Goal: Task Accomplishment & Management: Manage account settings

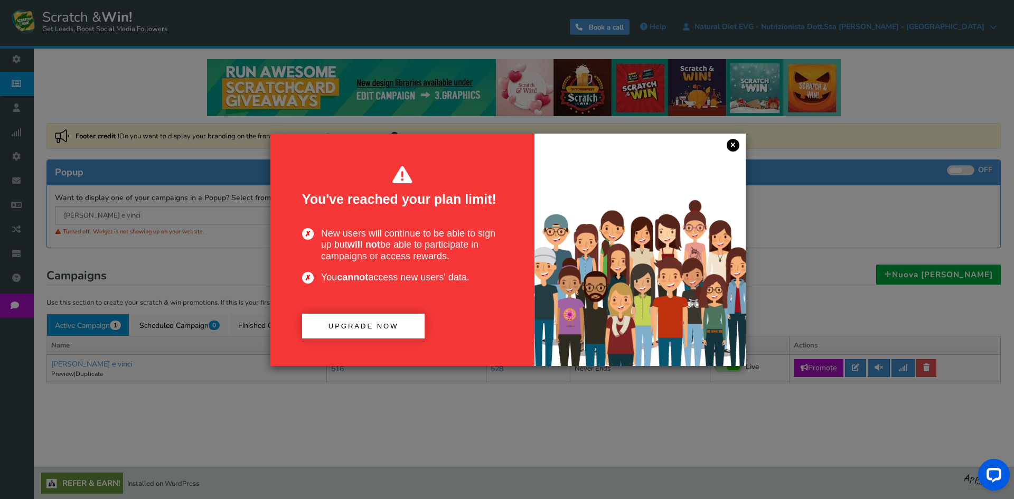
click at [733, 148] on link "×" at bounding box center [733, 145] width 13 height 13
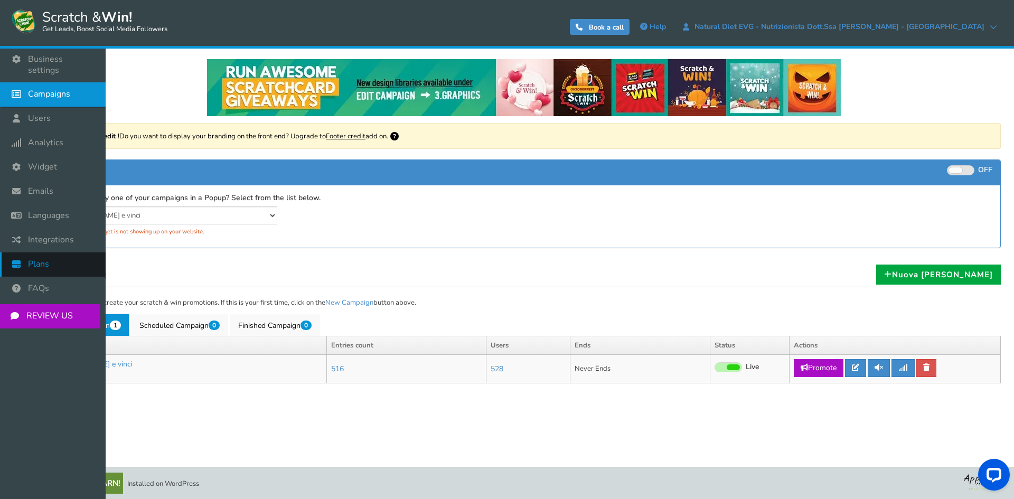
click at [27, 252] on icon at bounding box center [19, 263] width 20 height 23
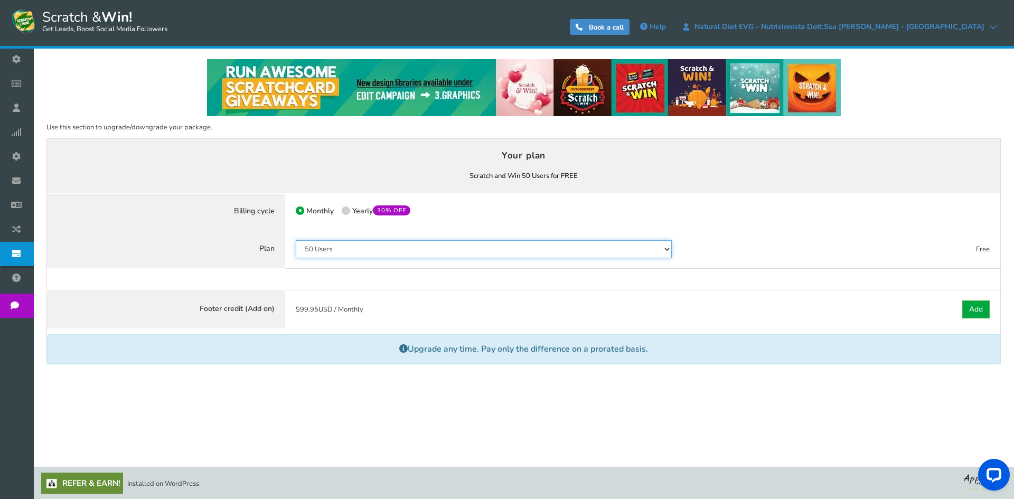
click at [385, 250] on select "50 Users 500 Users 2000 Users 10000 Users 25000 Users Unlimited" at bounding box center [484, 249] width 376 height 18
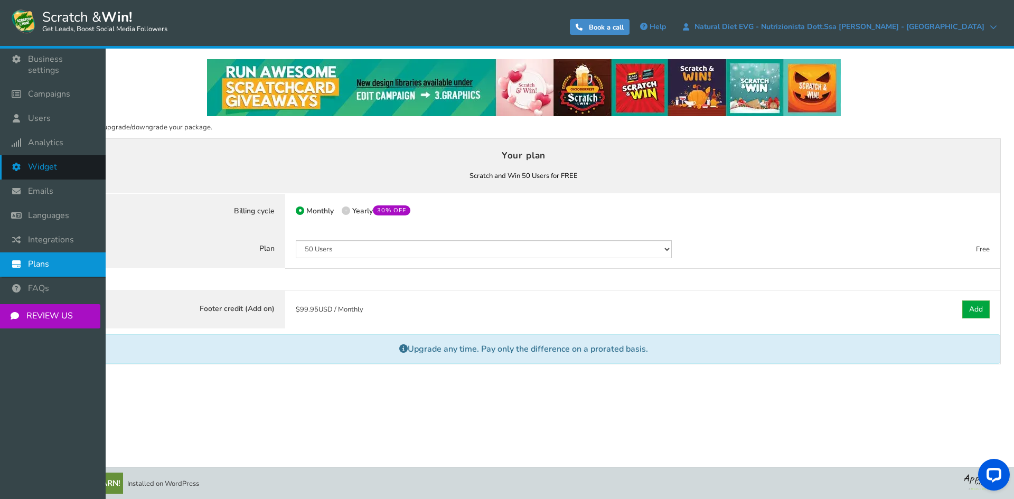
click at [71, 155] on link "Widget" at bounding box center [53, 167] width 106 height 24
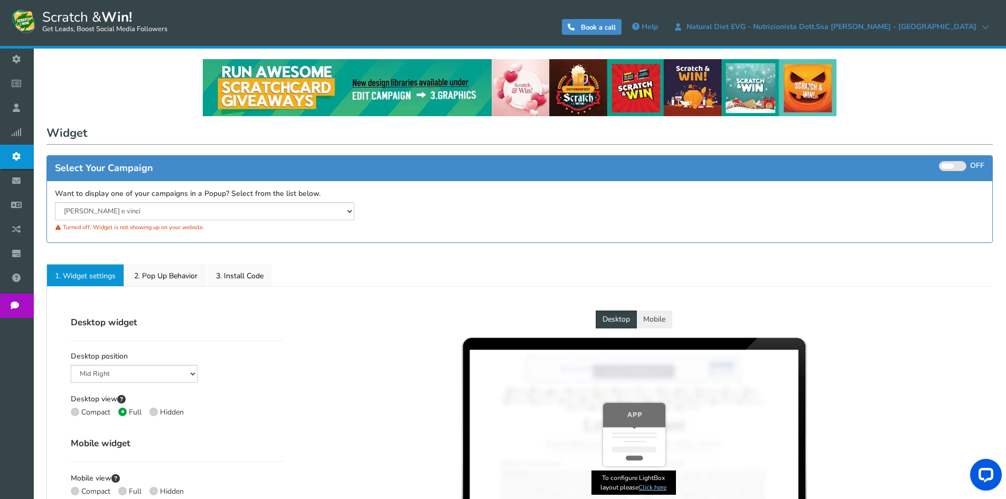
select select "mid-bottom-bar"
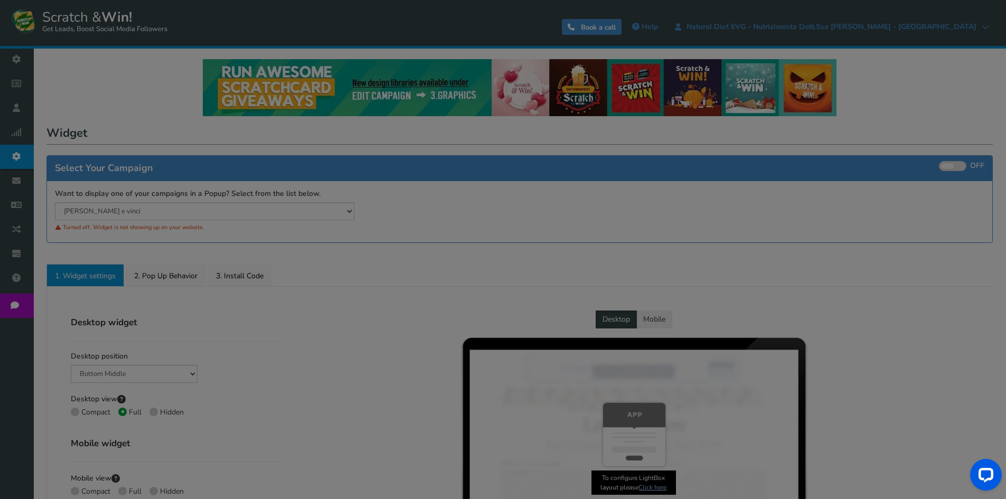
radio input "true"
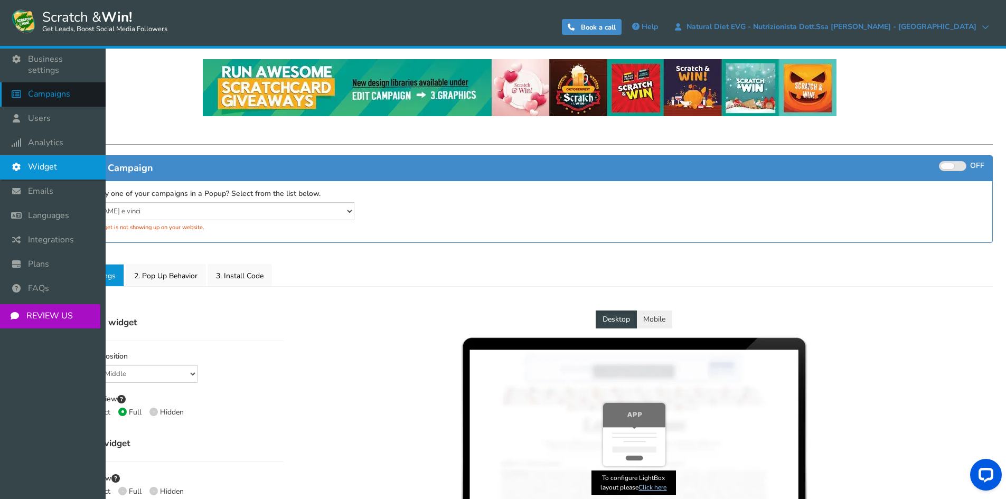
click at [87, 84] on link "Campaigns" at bounding box center [53, 94] width 106 height 24
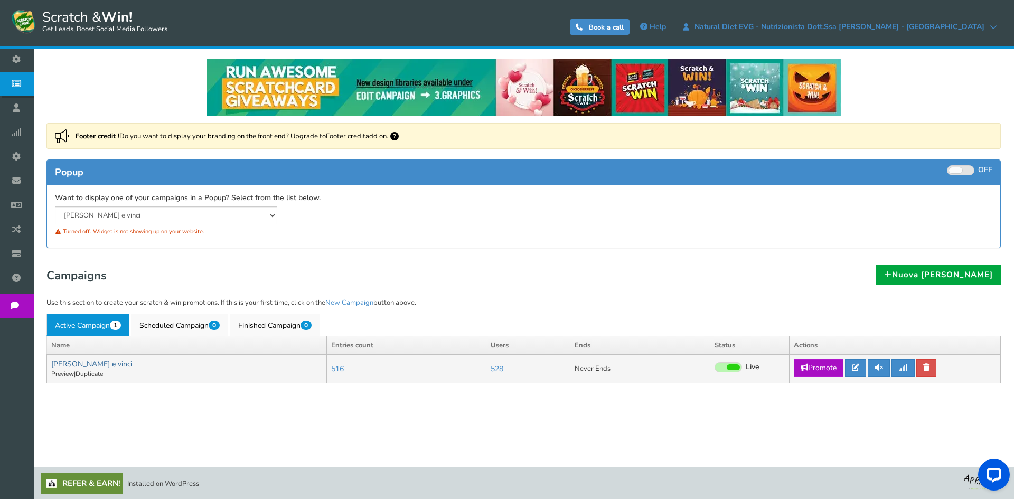
click at [84, 363] on link "[PERSON_NAME] e vinci" at bounding box center [91, 364] width 81 height 10
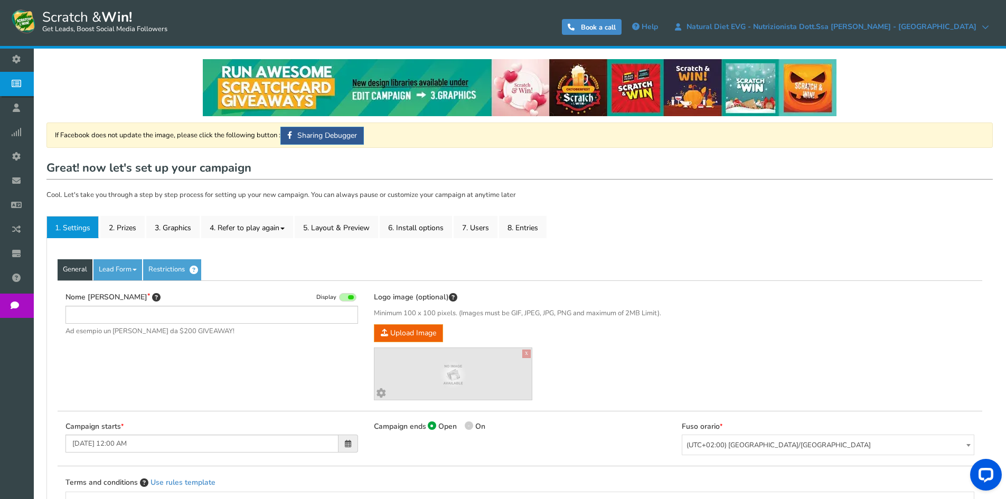
type input "[PERSON_NAME] e vinci"
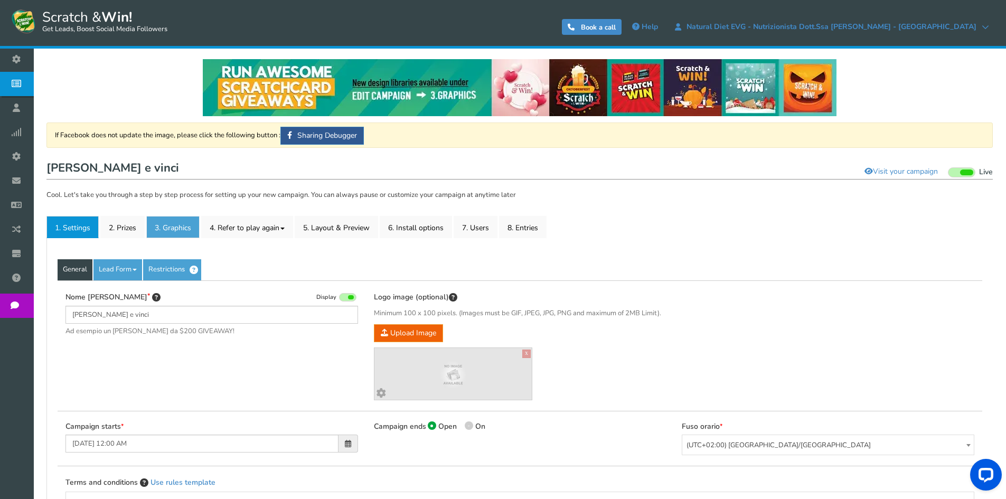
click at [153, 227] on link "3. Graphics" at bounding box center [172, 227] width 53 height 22
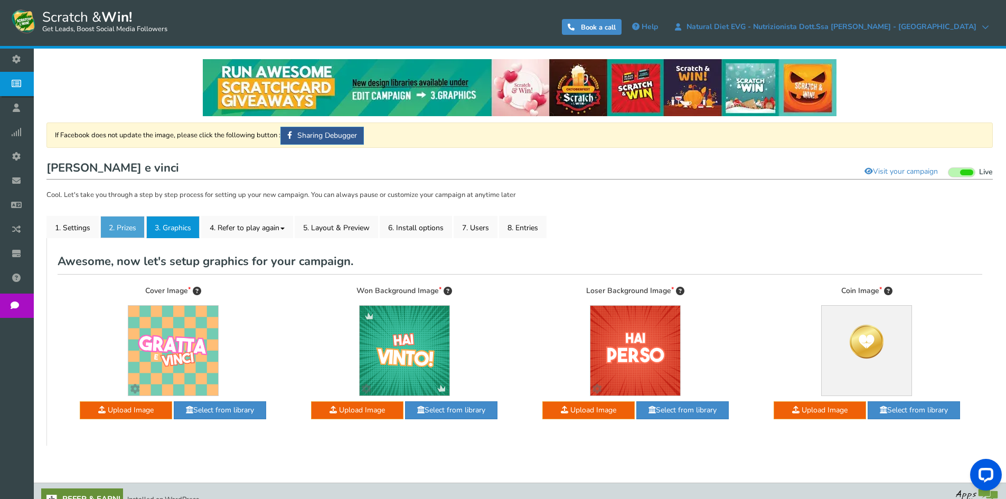
click at [128, 221] on link "2. Prizes" at bounding box center [122, 227] width 44 height 22
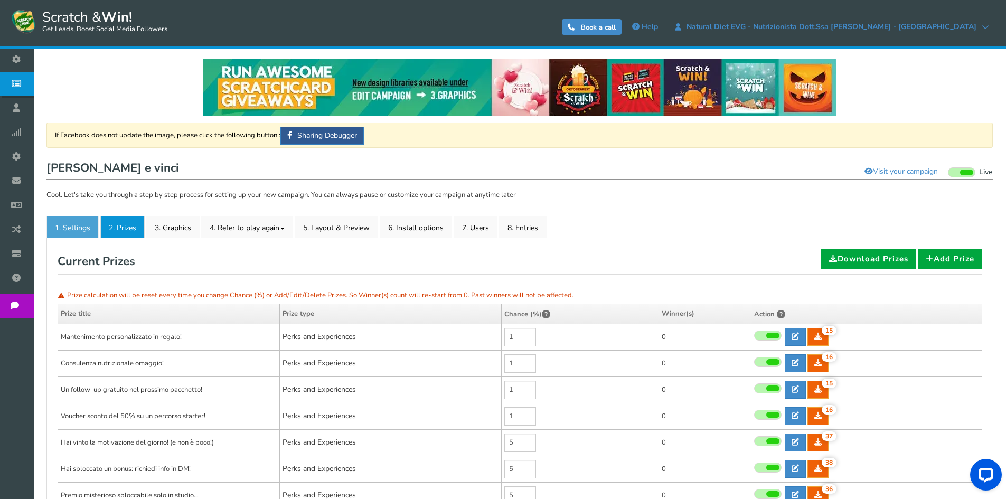
click at [72, 232] on link "1. Settings" at bounding box center [72, 227] width 52 height 22
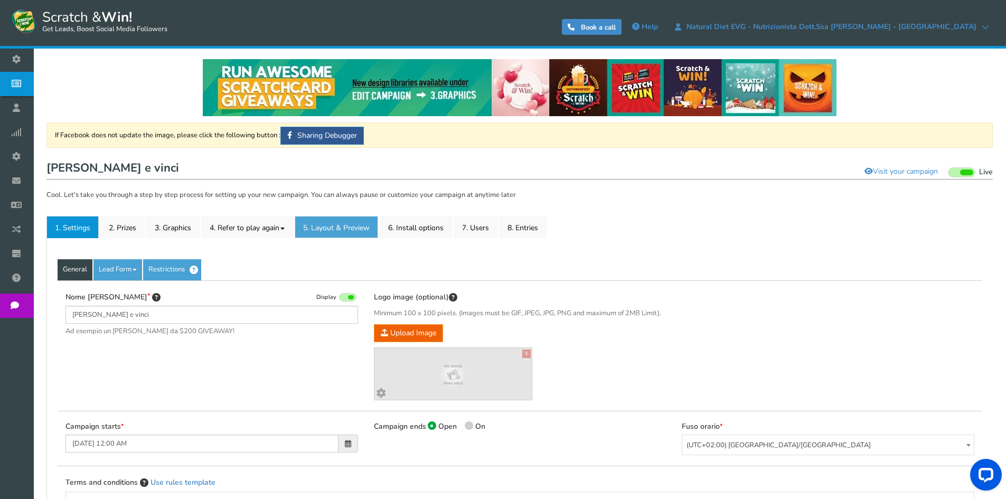
click at [327, 223] on link "5. Layout & Preview" at bounding box center [336, 227] width 83 height 22
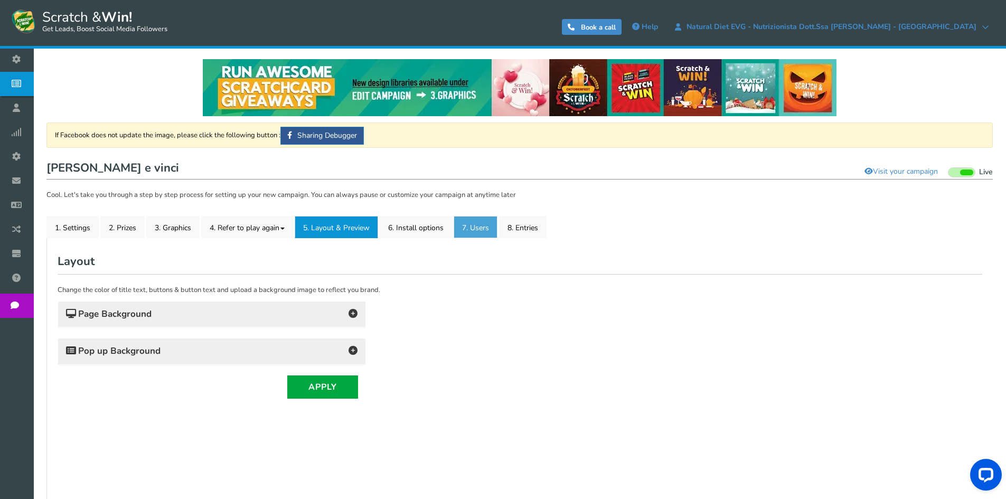
click at [476, 231] on link "7. Users" at bounding box center [476, 227] width 44 height 22
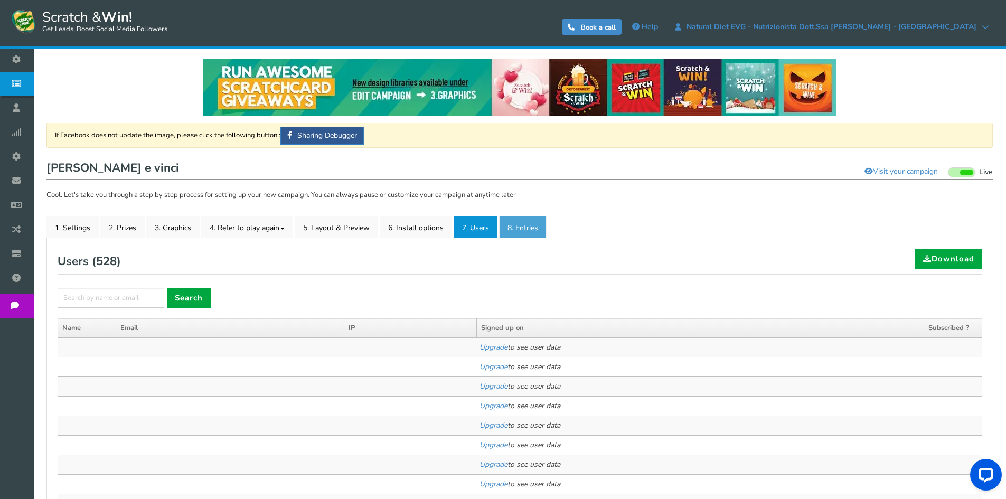
click at [504, 230] on link "8. Entries" at bounding box center [523, 227] width 48 height 22
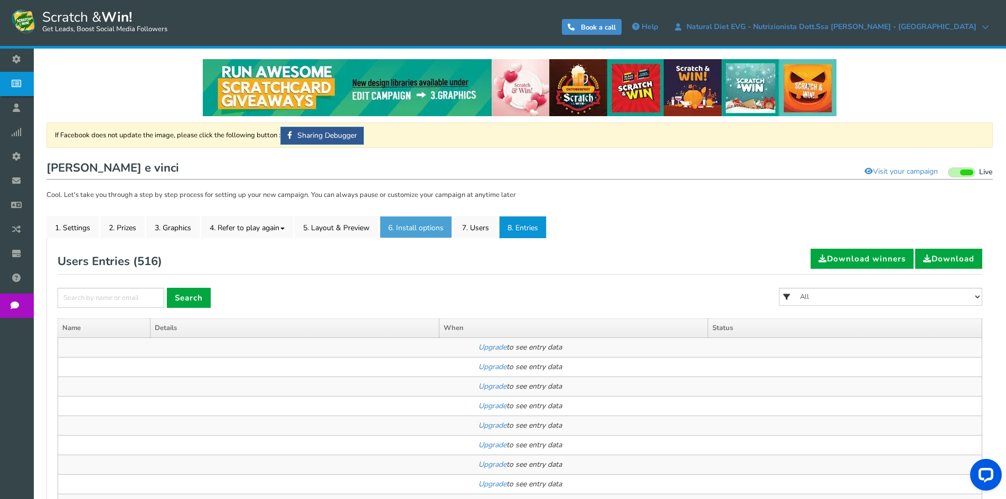
click at [450, 231] on link "6. Install options New" at bounding box center [416, 227] width 72 height 22
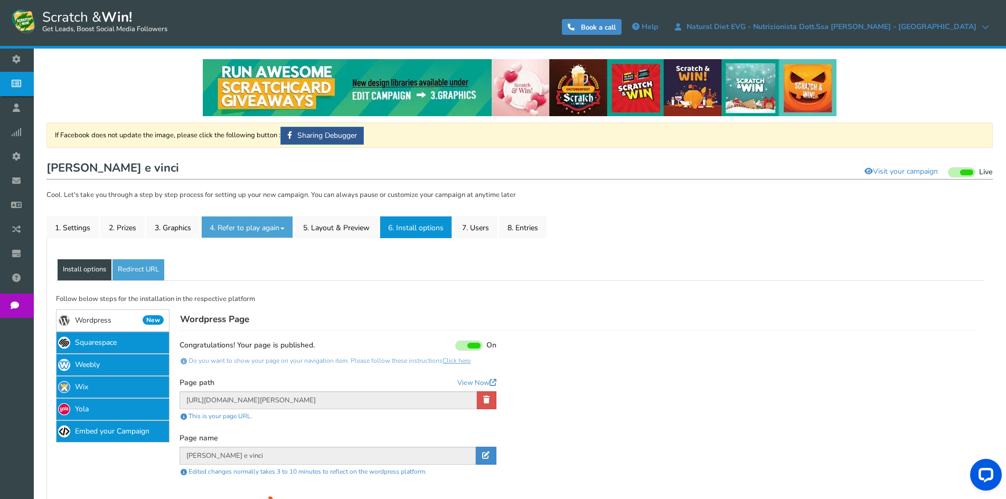
click at [245, 231] on link "4. Refer to play again" at bounding box center [247, 227] width 92 height 22
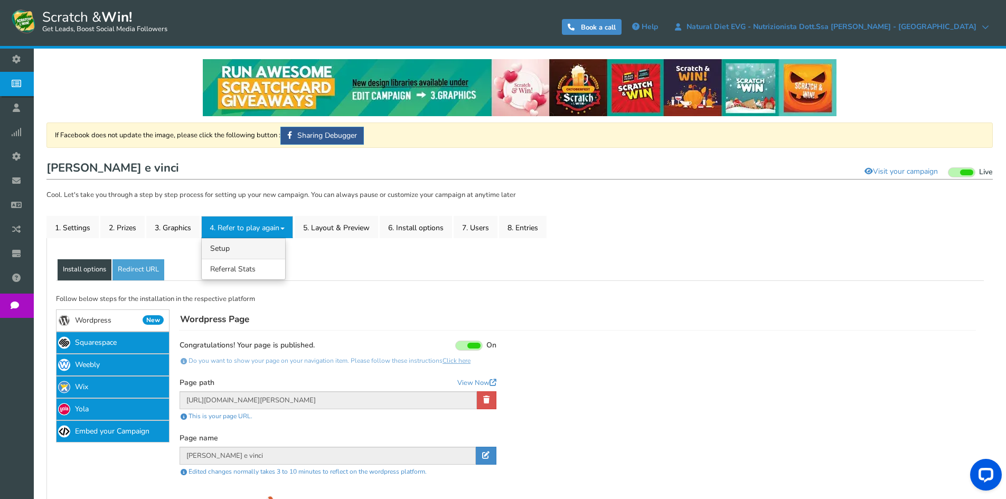
click at [246, 243] on link "4.1 Referrals Setup" at bounding box center [243, 248] width 83 height 21
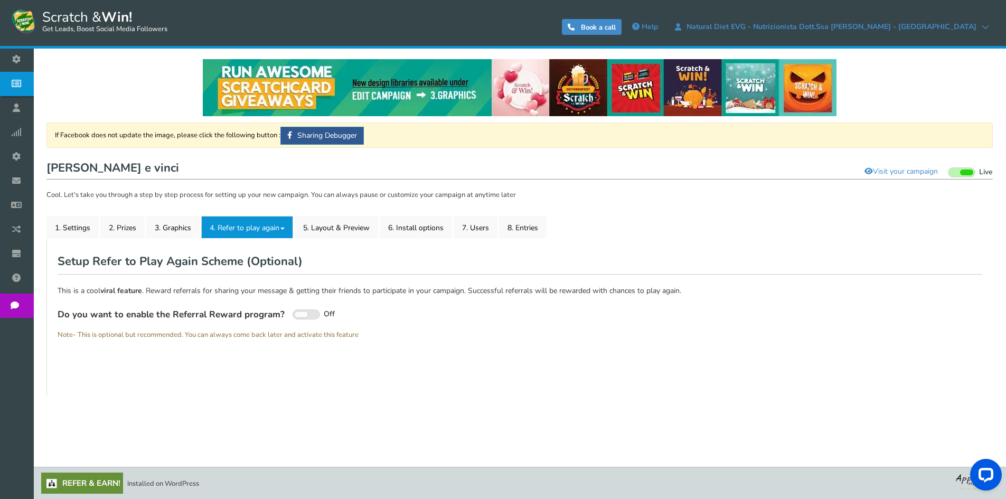
click at [259, 223] on link "4. Refer to play again" at bounding box center [247, 227] width 92 height 22
click at [247, 268] on link "4.2 Referral Stats" at bounding box center [243, 269] width 83 height 21
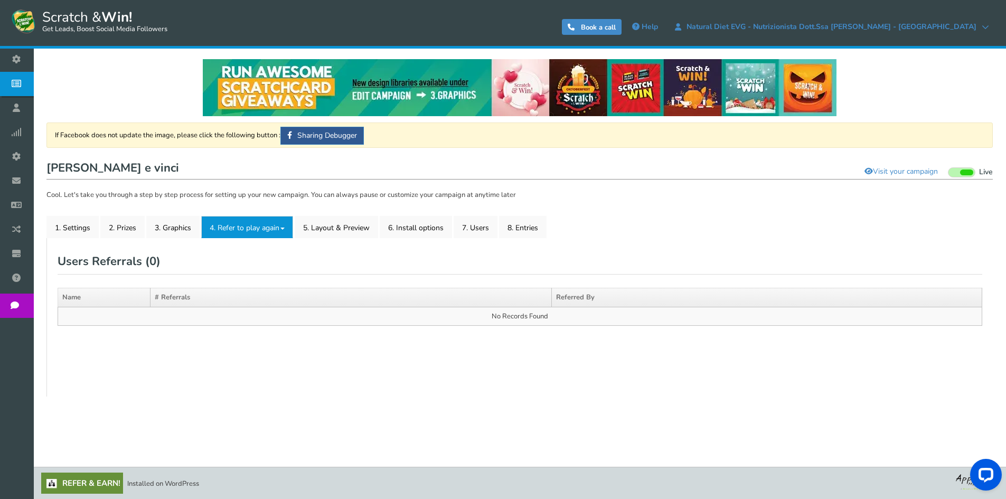
click at [252, 231] on link "4. Refer to play again" at bounding box center [247, 227] width 92 height 22
click at [168, 232] on link "3. Graphics" at bounding box center [172, 227] width 53 height 22
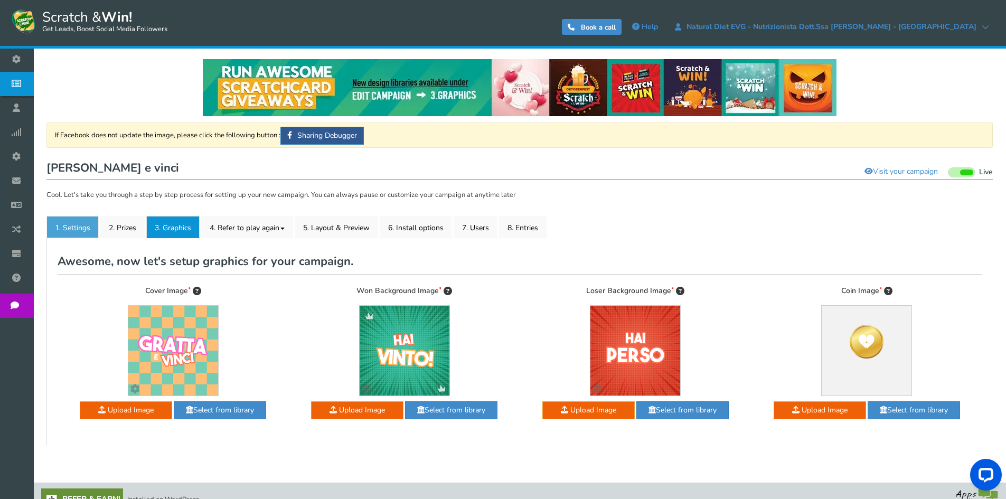
click at [78, 222] on link "1. Settings" at bounding box center [72, 227] width 52 height 22
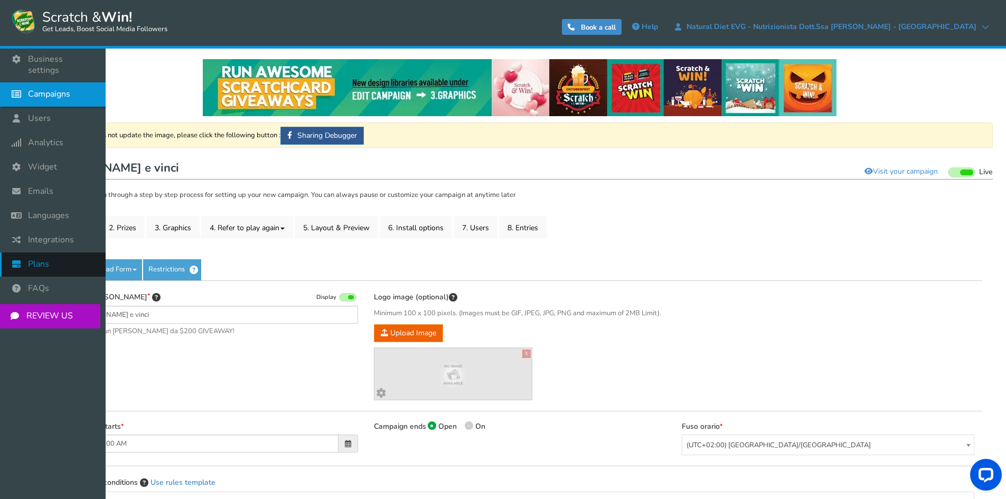
click at [46, 259] on span "Plans" at bounding box center [38, 264] width 21 height 11
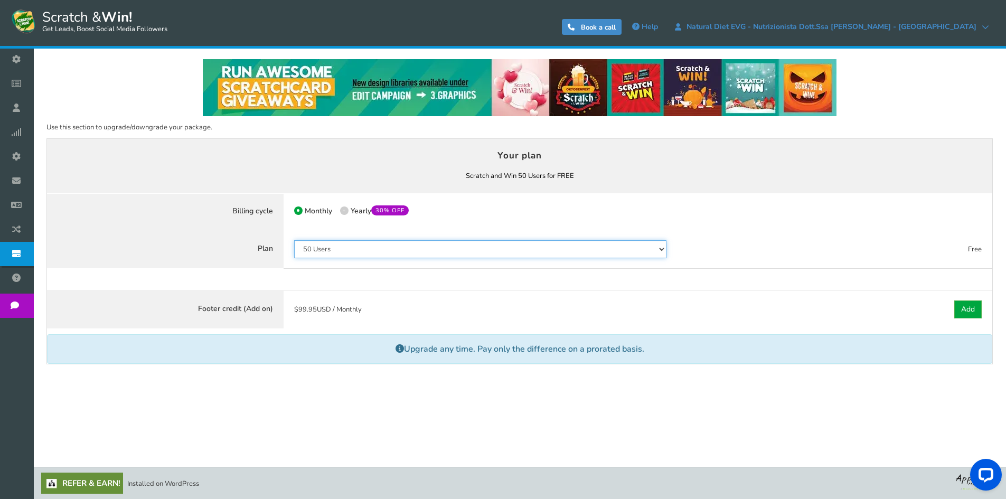
click at [373, 252] on select "50 Users 500 Users 2000 Users 10000 Users 25000 Users Unlimited" at bounding box center [480, 249] width 373 height 18
click at [294, 240] on select "50 Users 500 Users 2000 Users 10000 Users 25000 Users Unlimited" at bounding box center [480, 249] width 373 height 18
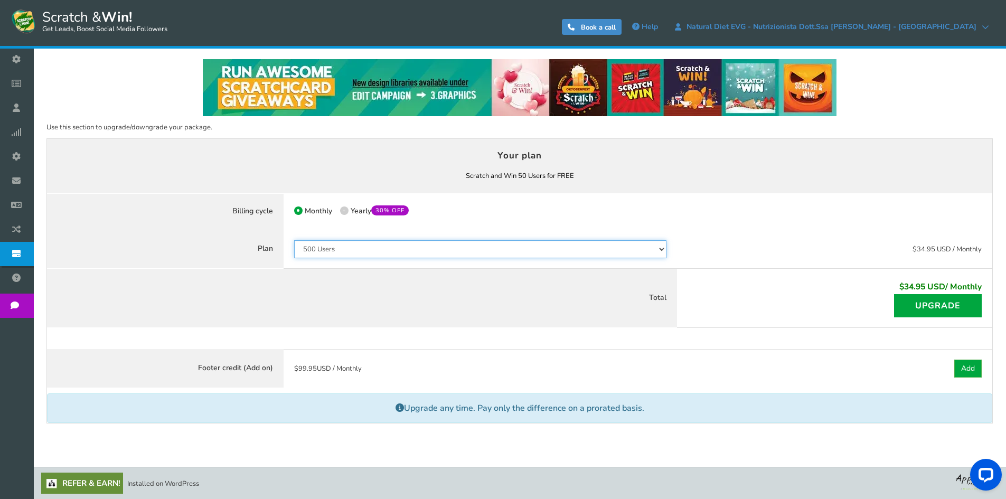
click at [382, 253] on select "50 Users 500 Users 2000 Users 10000 Users 25000 Users Unlimited" at bounding box center [480, 249] width 373 height 18
select select "796"
click at [294, 240] on select "50 Users 500 Users 2000 Users 10000 Users 25000 Users Unlimited" at bounding box center [480, 249] width 373 height 18
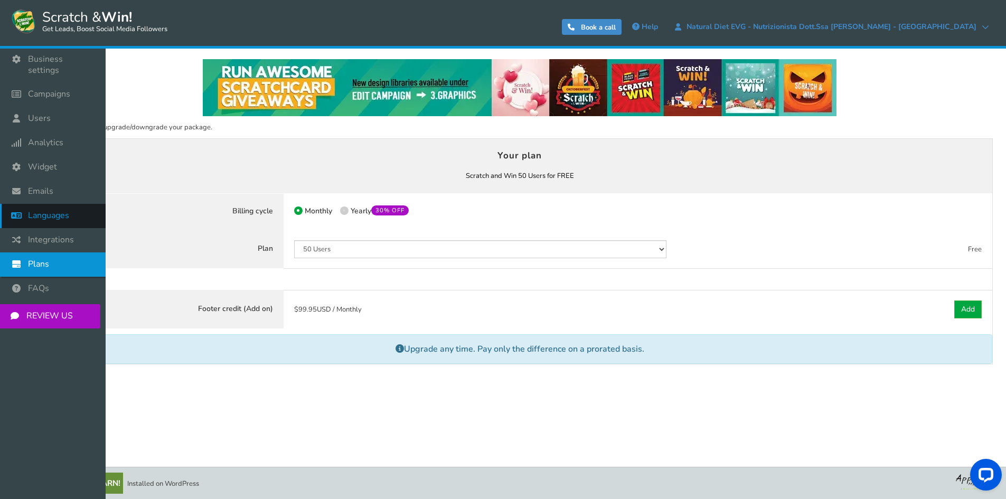
click at [53, 210] on span "Languages" at bounding box center [48, 215] width 41 height 11
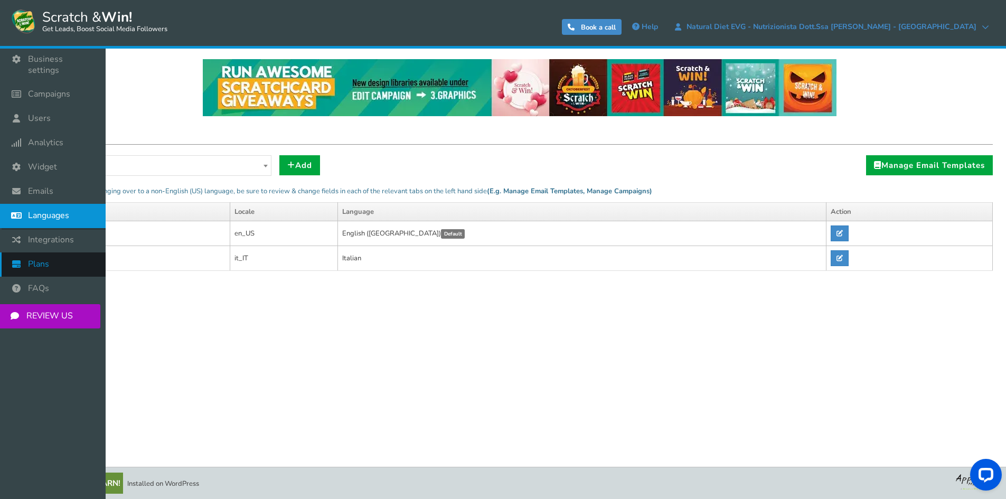
click at [59, 252] on link "Plans" at bounding box center [53, 264] width 106 height 24
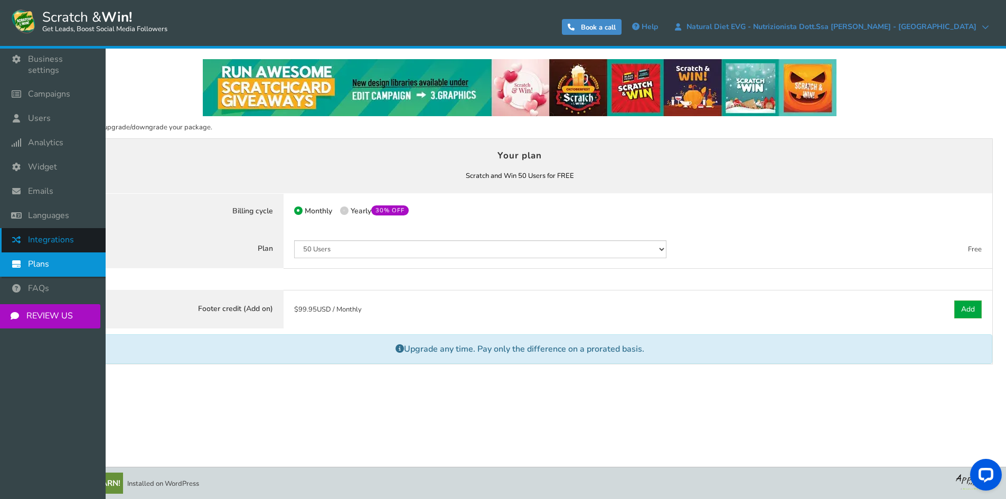
click at [19, 233] on icon at bounding box center [19, 239] width 20 height 23
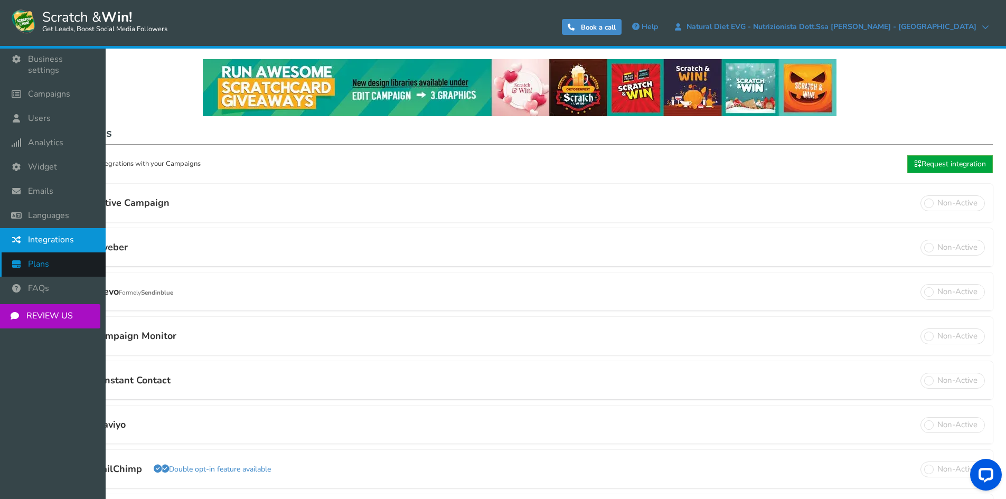
click at [51, 255] on link "Plans" at bounding box center [53, 264] width 106 height 24
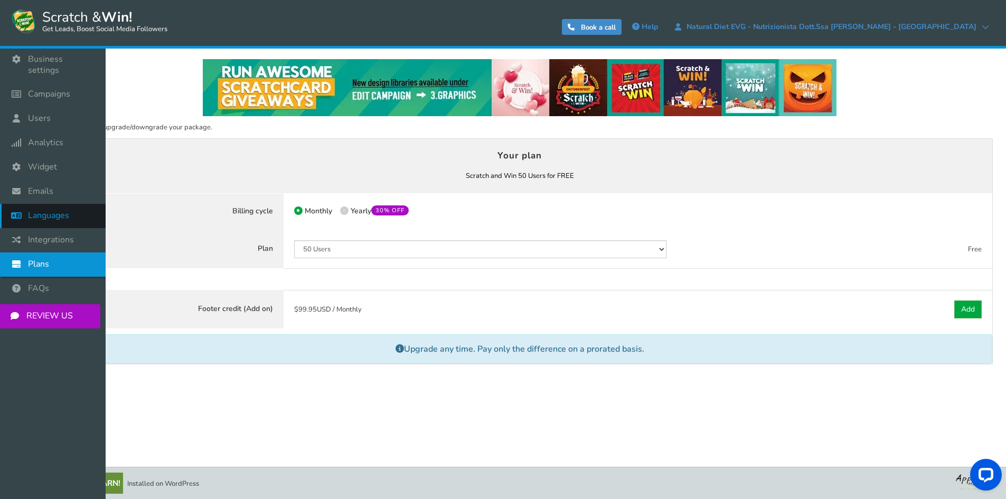
click at [22, 209] on icon at bounding box center [19, 215] width 20 height 23
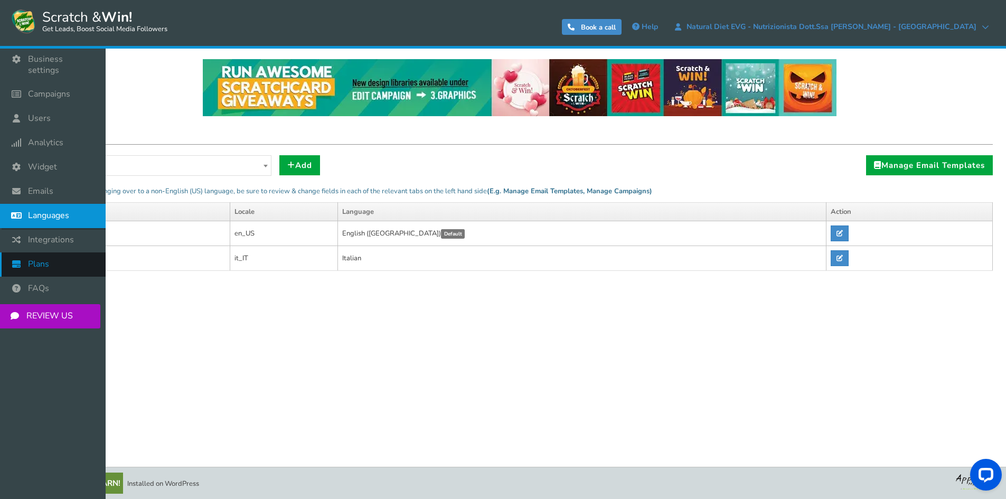
click at [64, 252] on link "Plans" at bounding box center [53, 264] width 106 height 24
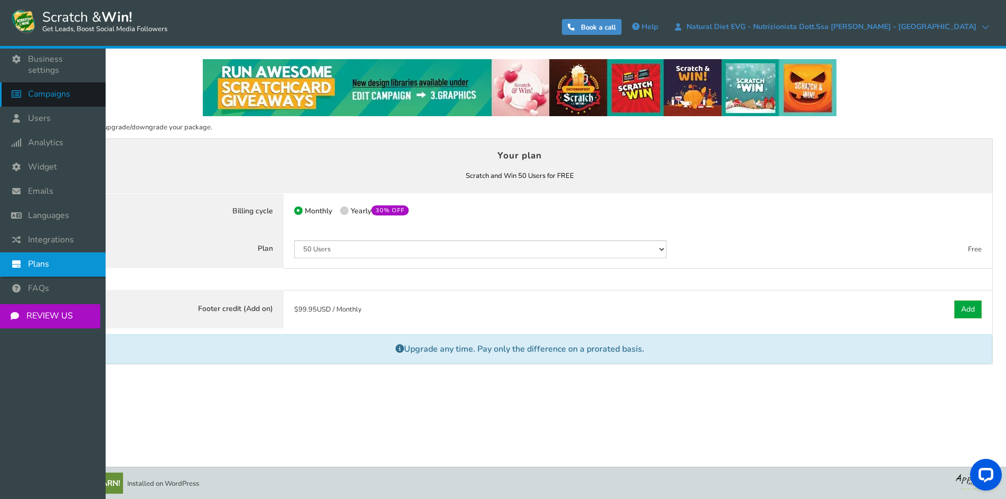
click at [82, 89] on link "Campaigns" at bounding box center [53, 94] width 106 height 24
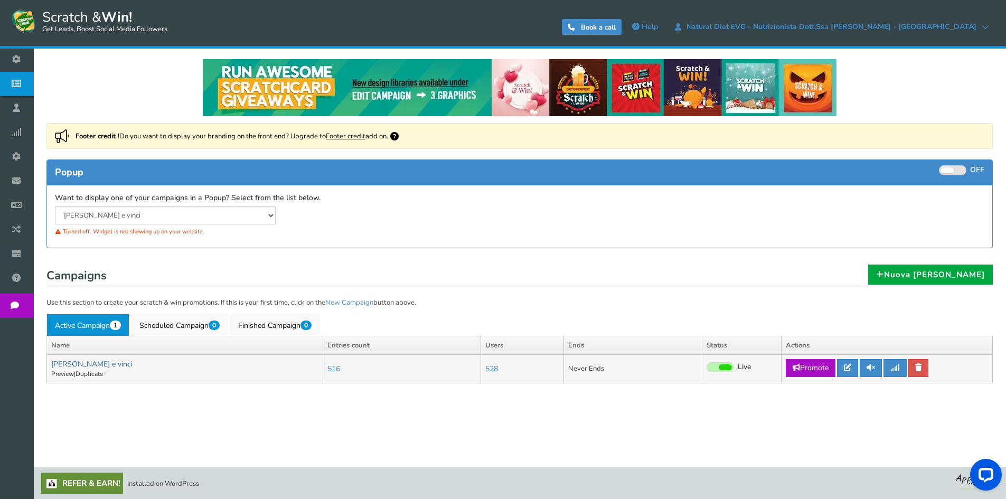
click at [76, 362] on link "[PERSON_NAME] e vinci" at bounding box center [91, 364] width 81 height 10
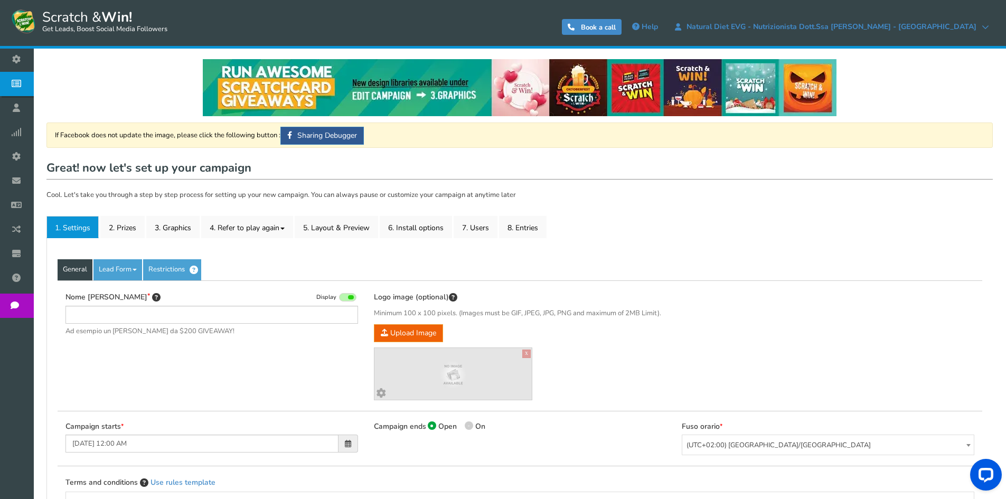
type input "[PERSON_NAME] e vinci"
click at [125, 271] on link "Lead Form" at bounding box center [117, 269] width 49 height 21
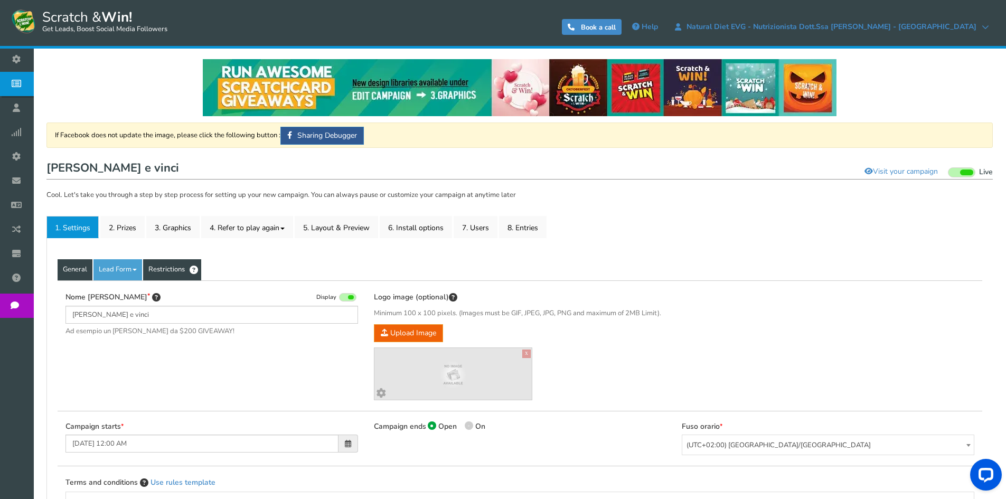
click at [148, 267] on link "Restrictions" at bounding box center [172, 269] width 58 height 21
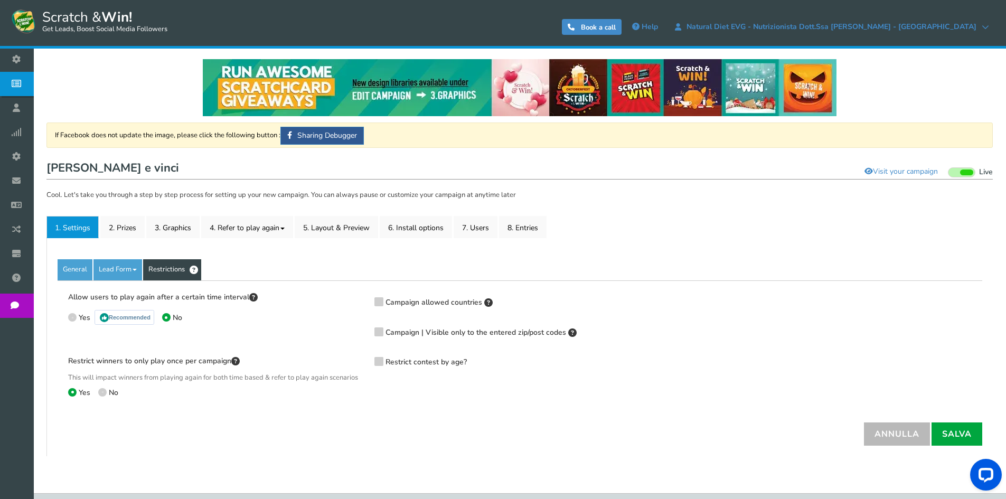
click at [103, 397] on span at bounding box center [102, 392] width 8 height 8
click at [103, 397] on input "No" at bounding box center [101, 393] width 7 height 7
radio input "true"
click at [71, 397] on span at bounding box center [72, 392] width 8 height 8
click at [71, 397] on input "Yes" at bounding box center [71, 393] width 7 height 7
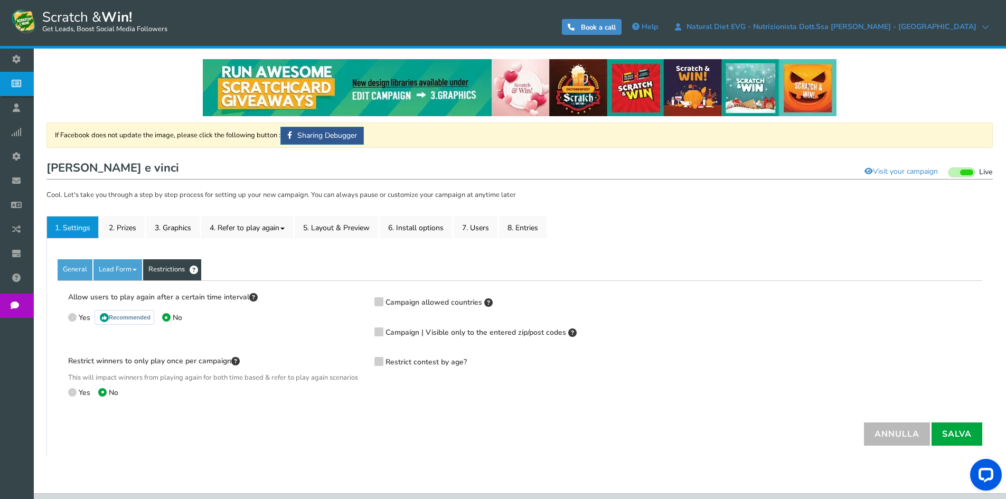
radio input "true"
click at [89, 264] on link "General" at bounding box center [75, 269] width 35 height 21
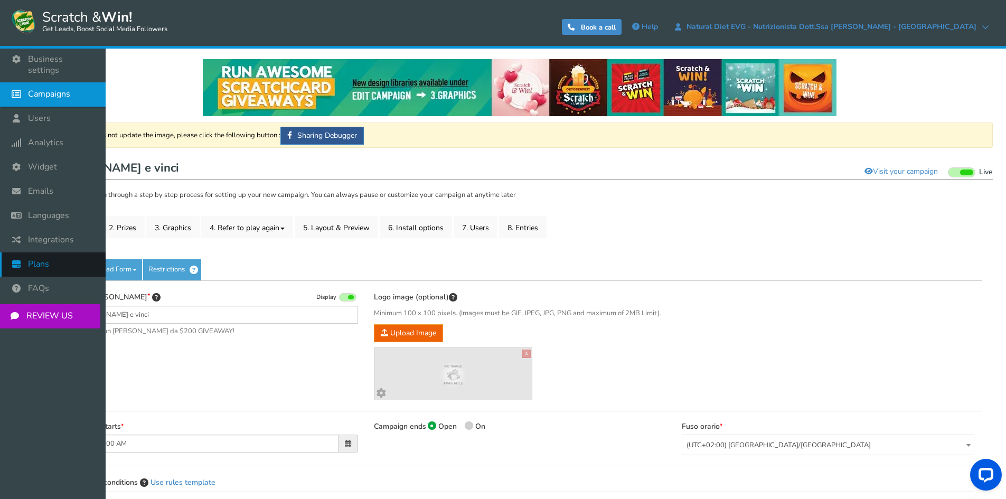
click at [26, 257] on icon at bounding box center [19, 263] width 20 height 23
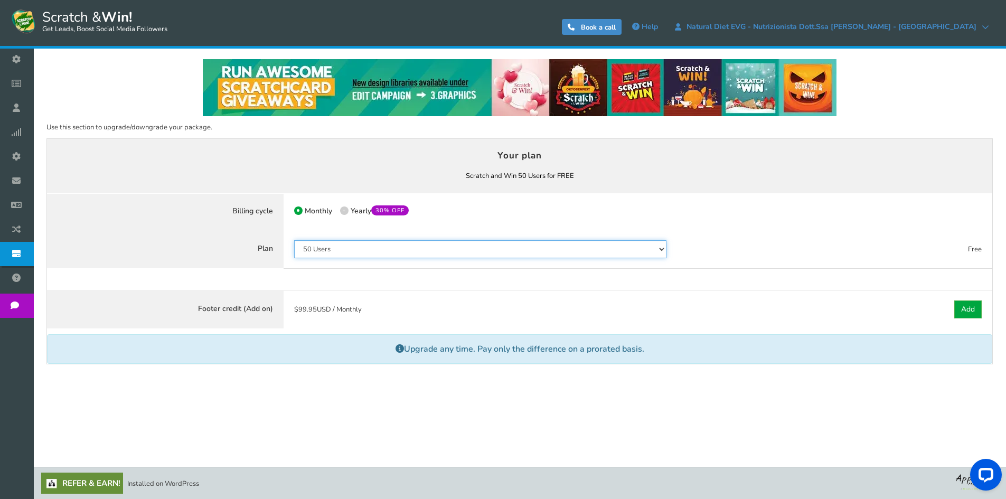
click at [343, 251] on select "50 Users 500 Users 2000 Users 10000 Users 25000 Users Unlimited" at bounding box center [480, 249] width 373 height 18
click at [394, 253] on select "50 Users 500 Users 2000 Users 10000 Users 25000 Users Unlimited" at bounding box center [480, 249] width 373 height 18
click at [294, 240] on select "50 Users 500 Users 2000 Users 10000 Users 25000 Users Unlimited" at bounding box center [480, 249] width 373 height 18
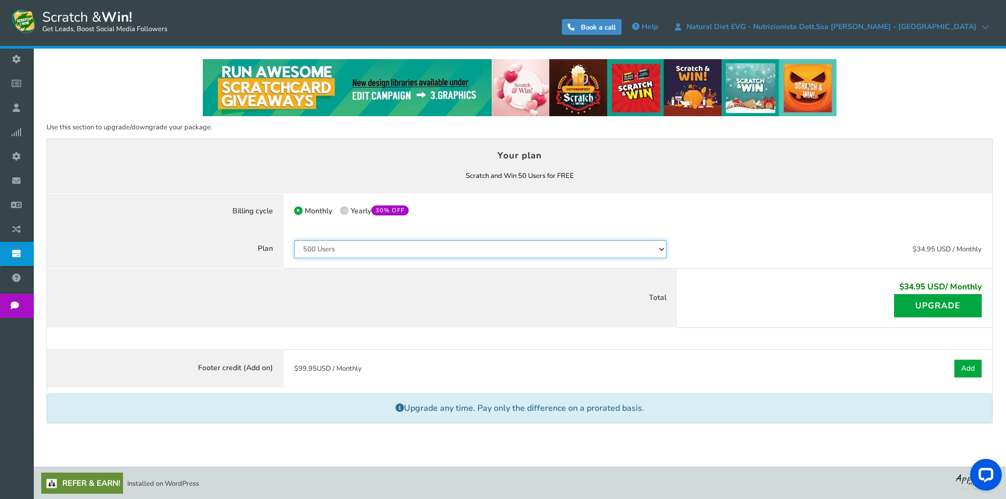
click at [397, 250] on select "50 Users 500 Users 2000 Users 10000 Users 25000 Users Unlimited" at bounding box center [480, 249] width 373 height 18
click at [294, 240] on select "50 Users 500 Users 2000 Users 10000 Users 25000 Users Unlimited" at bounding box center [480, 249] width 373 height 18
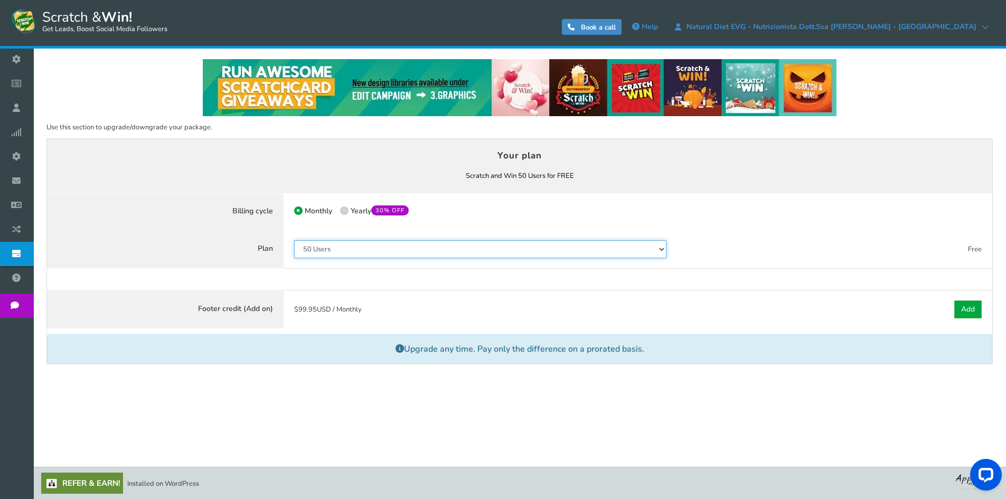
click at [401, 248] on select "50 Users 500 Users 2000 Users 10000 Users 25000 Users Unlimited" at bounding box center [480, 249] width 373 height 18
click at [294, 240] on select "50 Users 500 Users 2000 Users 10000 Users 25000 Users Unlimited" at bounding box center [480, 249] width 373 height 18
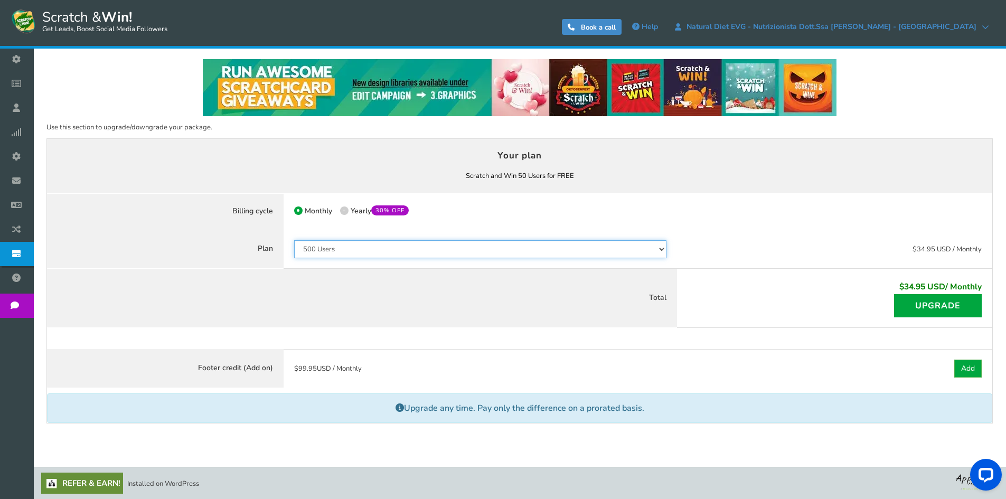
click at [361, 252] on select "50 Users 500 Users 2000 Users 10000 Users 25000 Users Unlimited" at bounding box center [480, 249] width 373 height 18
click at [294, 240] on select "50 Users 500 Users 2000 Users 10000 Users 25000 Users Unlimited" at bounding box center [480, 249] width 373 height 18
click at [366, 251] on select "50 Users 500 Users 2000 Users 10000 Users 25000 Users Unlimited" at bounding box center [480, 249] width 373 height 18
click at [294, 240] on select "50 Users 500 Users 2000 Users 10000 Users 25000 Users Unlimited" at bounding box center [480, 249] width 373 height 18
click at [370, 256] on select "50 Users 500 Users 2000 Users 10000 Users 25000 Users Unlimited" at bounding box center [480, 249] width 373 height 18
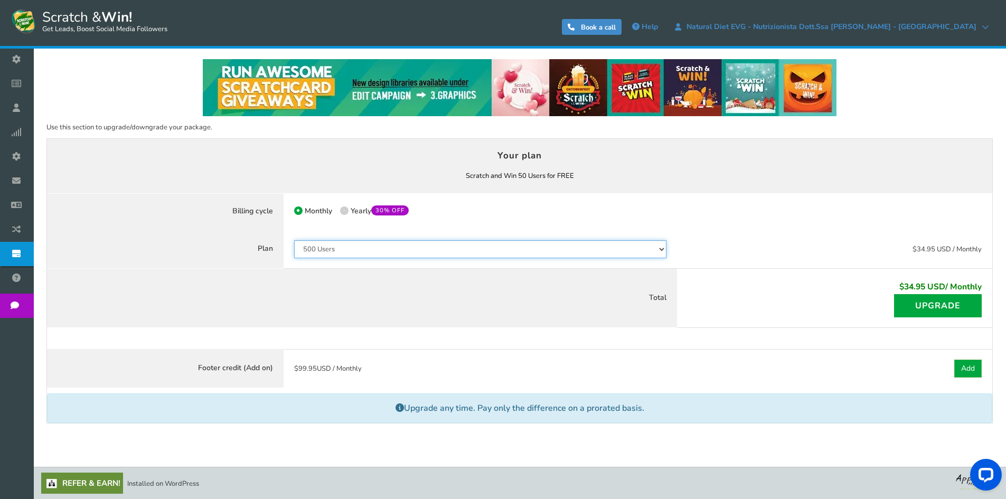
select select "796"
click at [294, 240] on select "50 Users 500 Users 2000 Users 10000 Users 25000 Users Unlimited" at bounding box center [480, 249] width 373 height 18
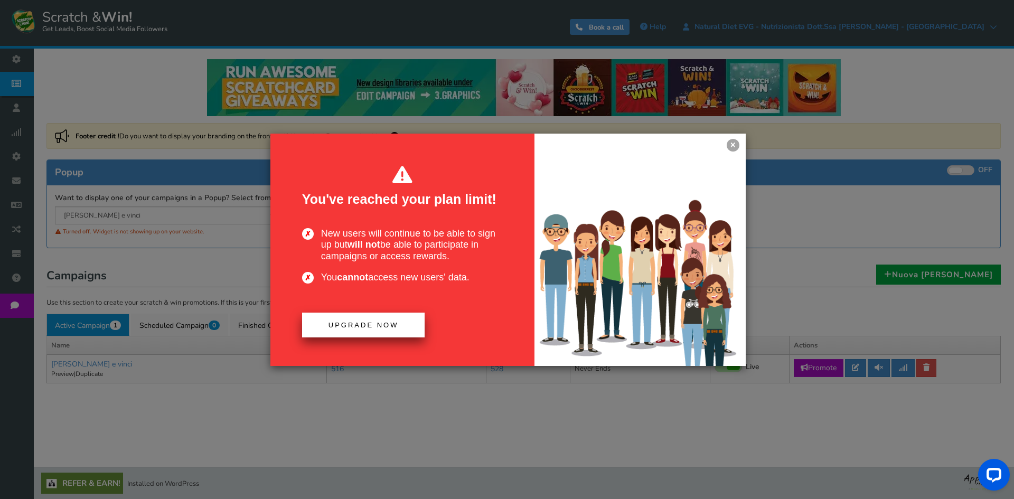
click at [356, 327] on span "Upgrade now" at bounding box center [363, 325] width 70 height 8
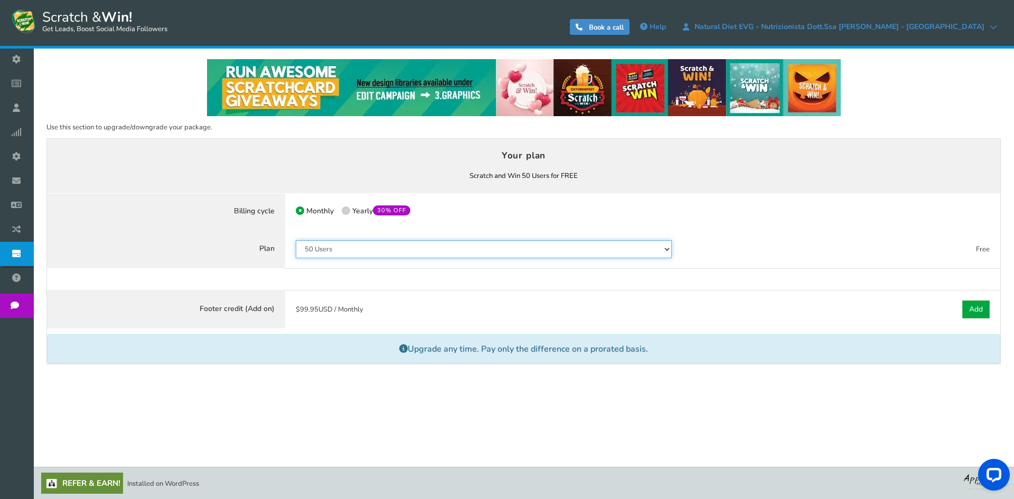
click at [349, 254] on select "50 Users 500 Users 2000 Users 10000 Users 25000 Users Unlimited" at bounding box center [484, 249] width 376 height 18
select select "798"
click at [296, 240] on select "50 Users 500 Users 2000 Users 10000 Users 25000 Users Unlimited" at bounding box center [484, 249] width 376 height 18
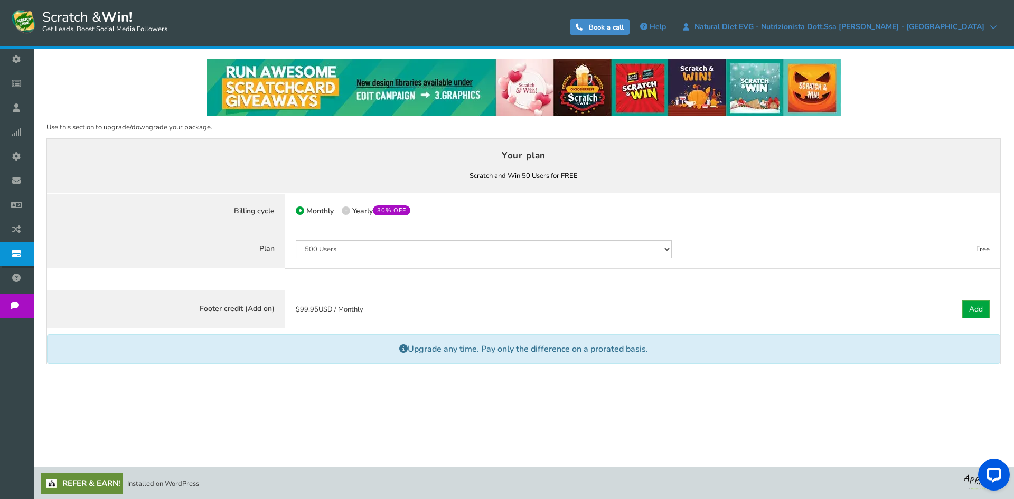
click at [0, 0] on label "Use code MARCHZAP24 in the next step to get the 50% OFF on Annual Plans Total" at bounding box center [0, 0] width 0 height 0
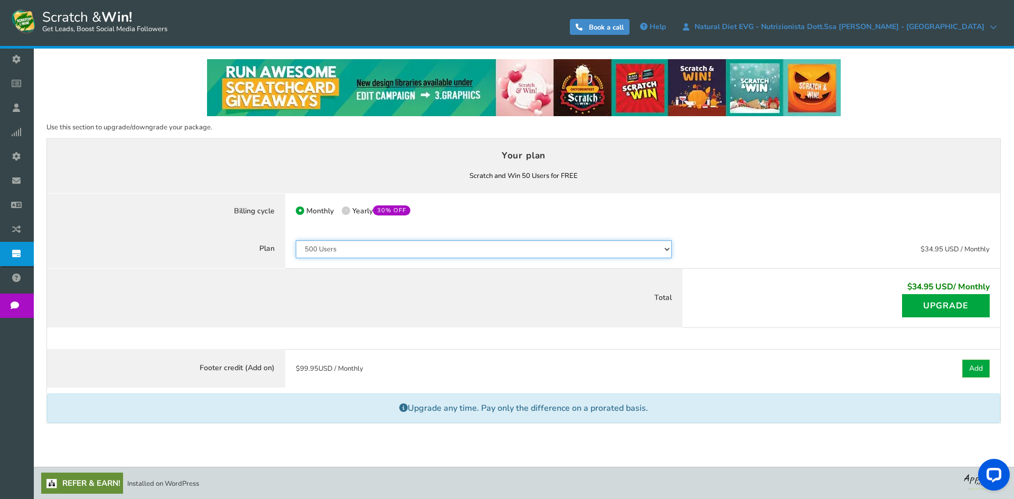
click at [360, 250] on select "50 Users 500 Users 2000 Users 10000 Users 25000 Users Unlimited" at bounding box center [484, 249] width 376 height 18
click at [368, 251] on select "50 Users 500 Users 2000 Users 10000 Users 25000 Users Unlimited" at bounding box center [484, 249] width 376 height 18
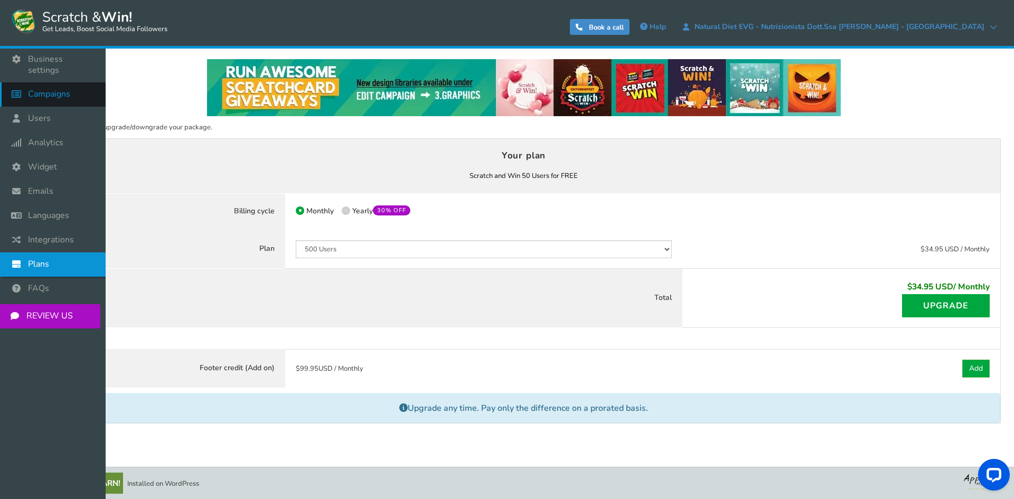
click at [40, 82] on link "Campaigns" at bounding box center [53, 94] width 106 height 24
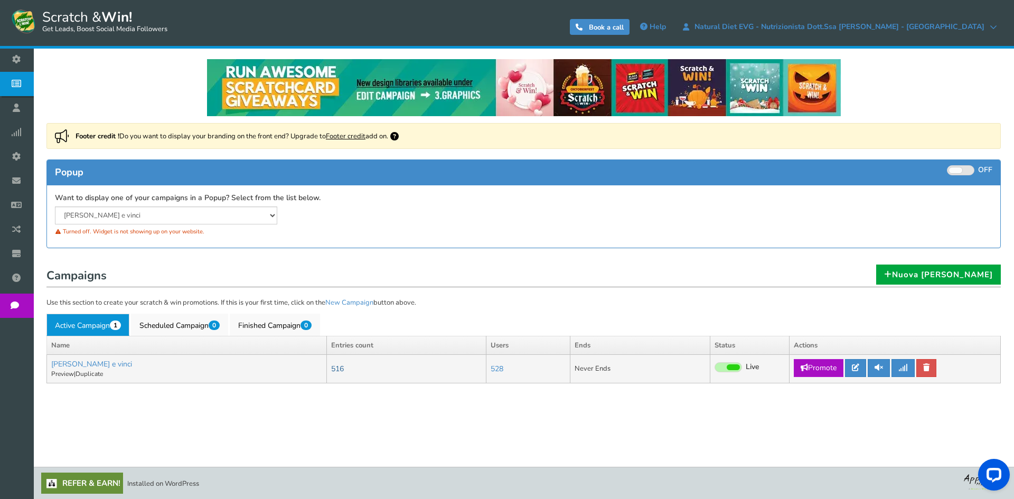
click at [331, 368] on link "516" at bounding box center [337, 369] width 13 height 10
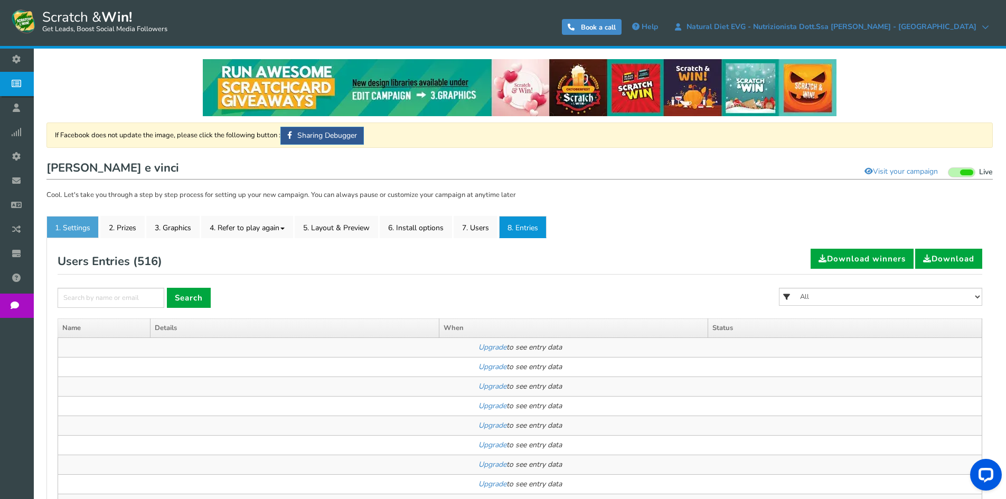
click at [83, 224] on link "1. Settings" at bounding box center [72, 227] width 52 height 22
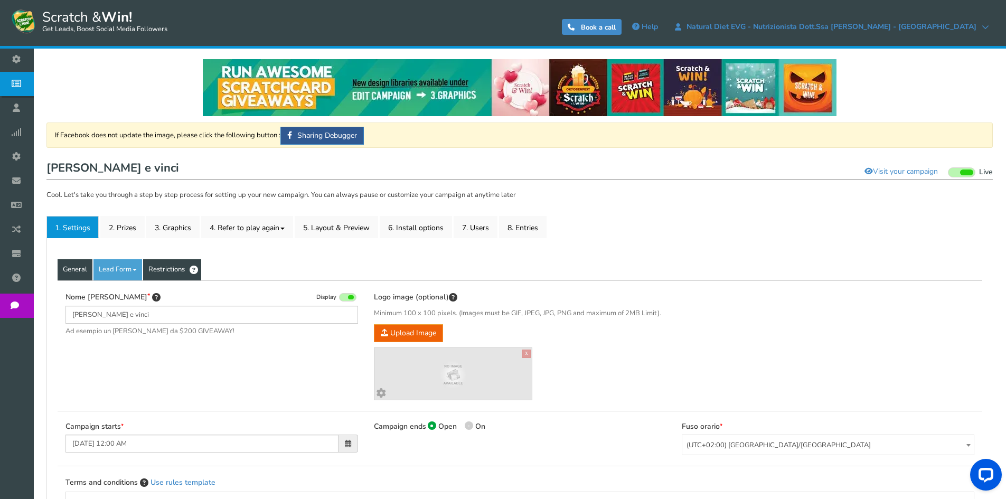
click at [161, 269] on link "Restrictions" at bounding box center [172, 269] width 58 height 21
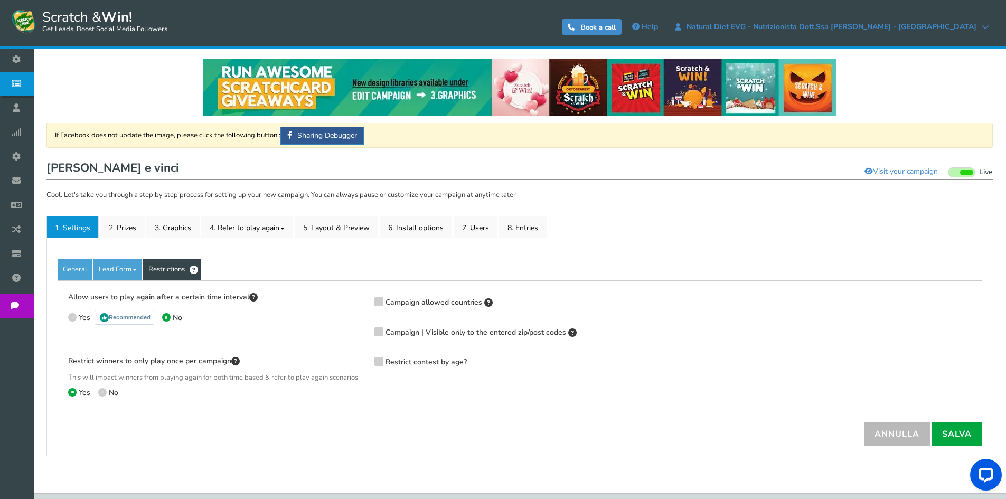
click at [73, 317] on icon at bounding box center [72, 317] width 2 height 2
click at [73, 317] on input "Yes Recommended" at bounding box center [71, 316] width 7 height 7
radio input "true"
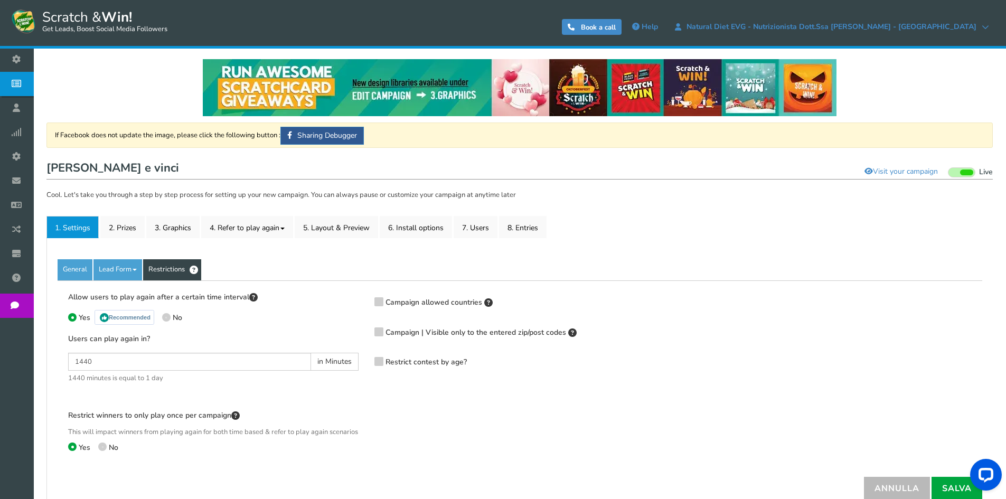
click at [167, 316] on icon at bounding box center [166, 317] width 2 height 2
click at [167, 316] on input "No" at bounding box center [165, 318] width 7 height 7
radio input "true"
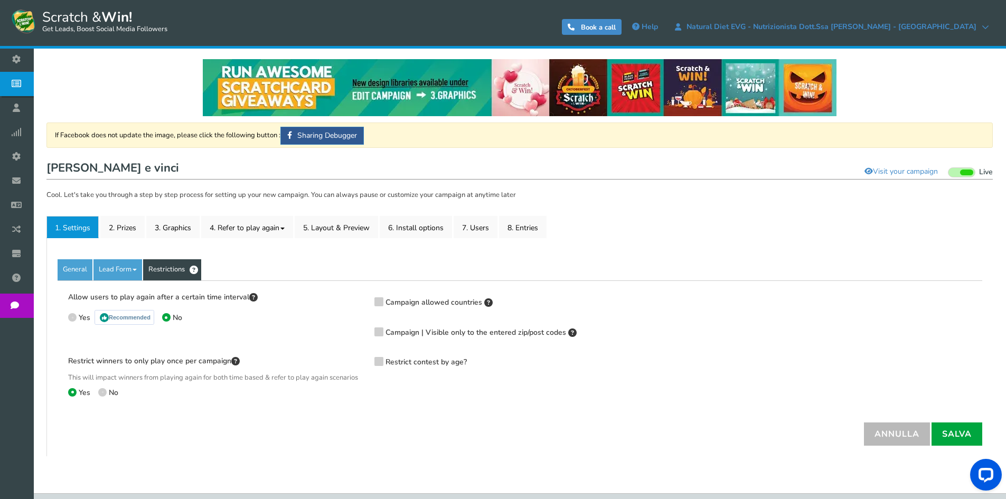
click at [77, 315] on label "Yes Recommended" at bounding box center [111, 318] width 86 height 15
click at [75, 315] on input "Yes Recommended" at bounding box center [71, 316] width 7 height 7
radio input "true"
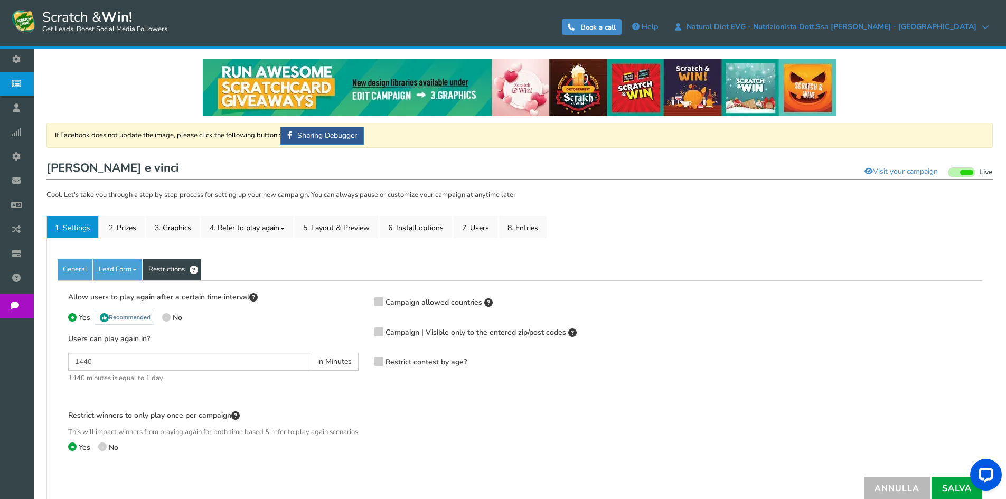
scroll to position [53, 0]
